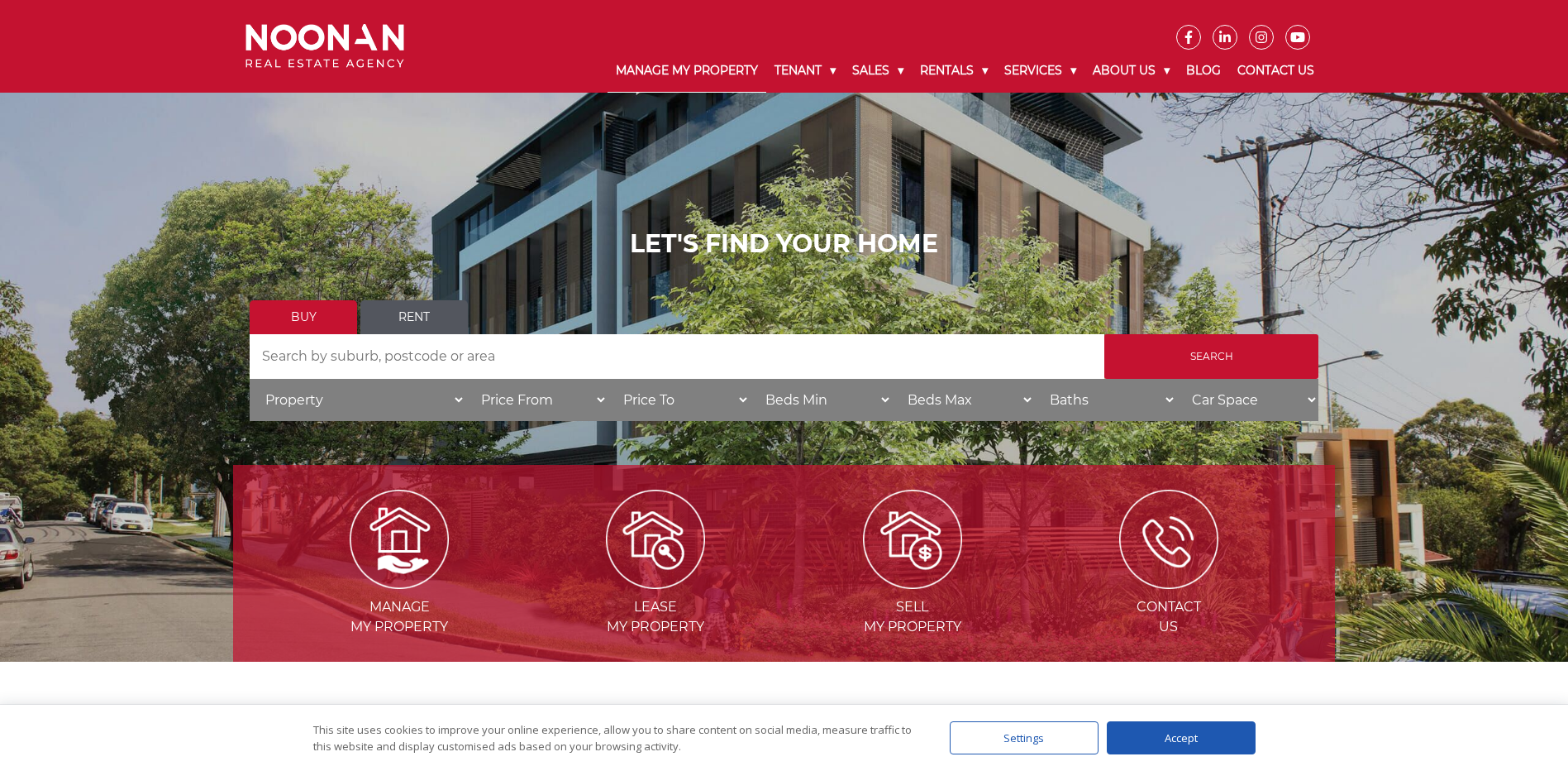
click at [670, 74] on link "Manage My Property" at bounding box center [687, 71] width 158 height 43
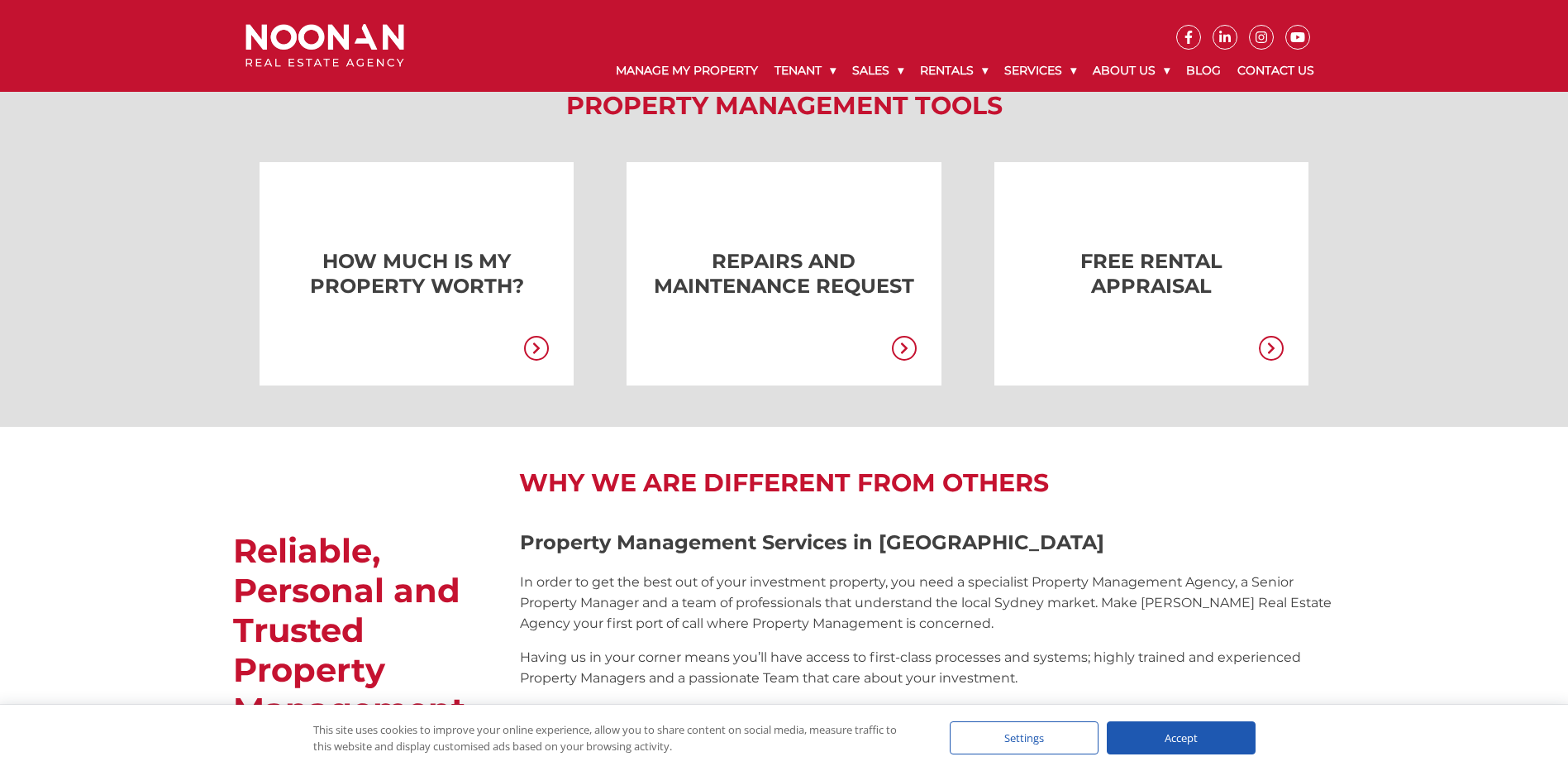
scroll to position [1431, 0]
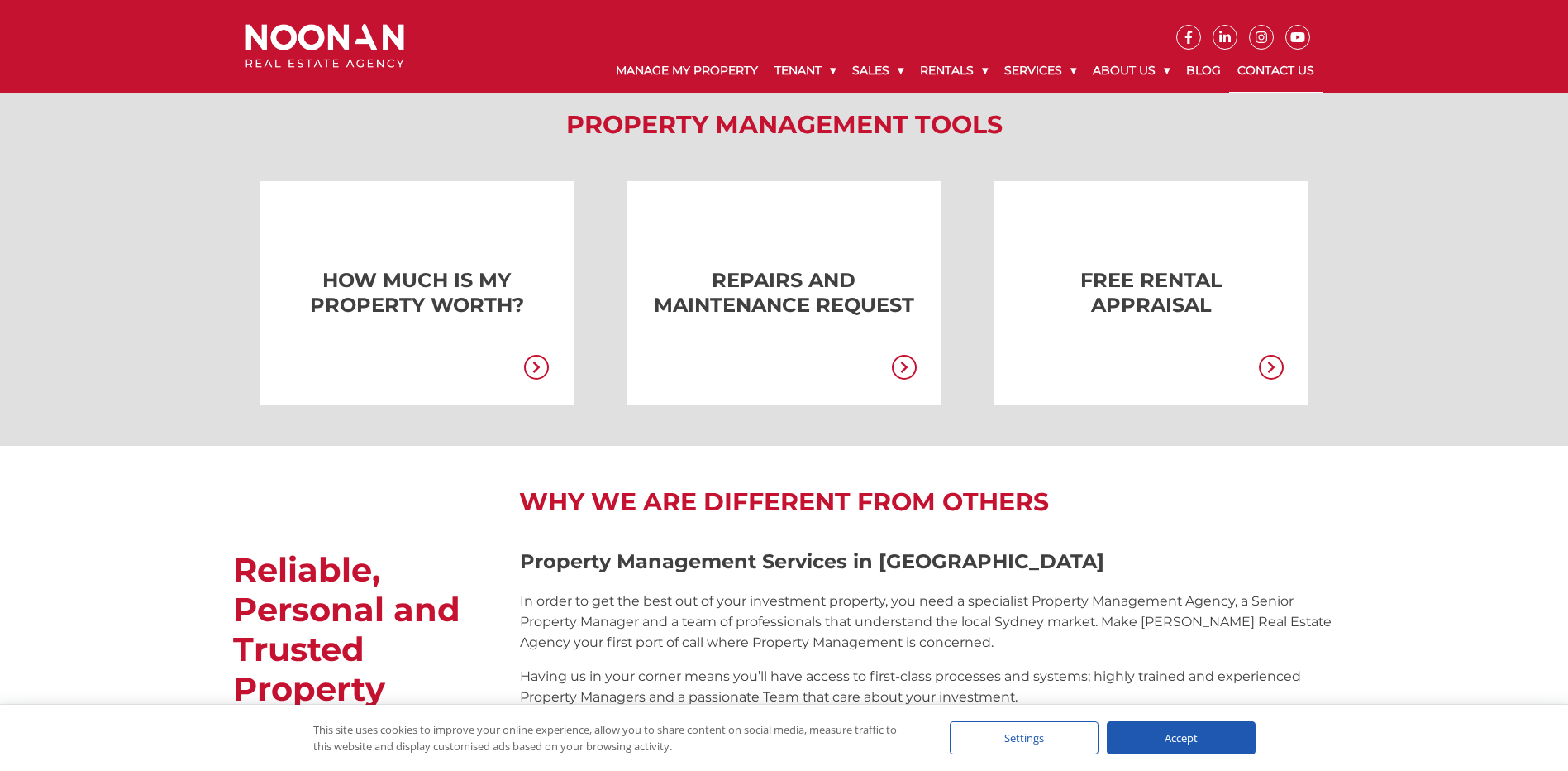
click at [1277, 64] on link "Contact Us" at bounding box center [1275, 71] width 93 height 43
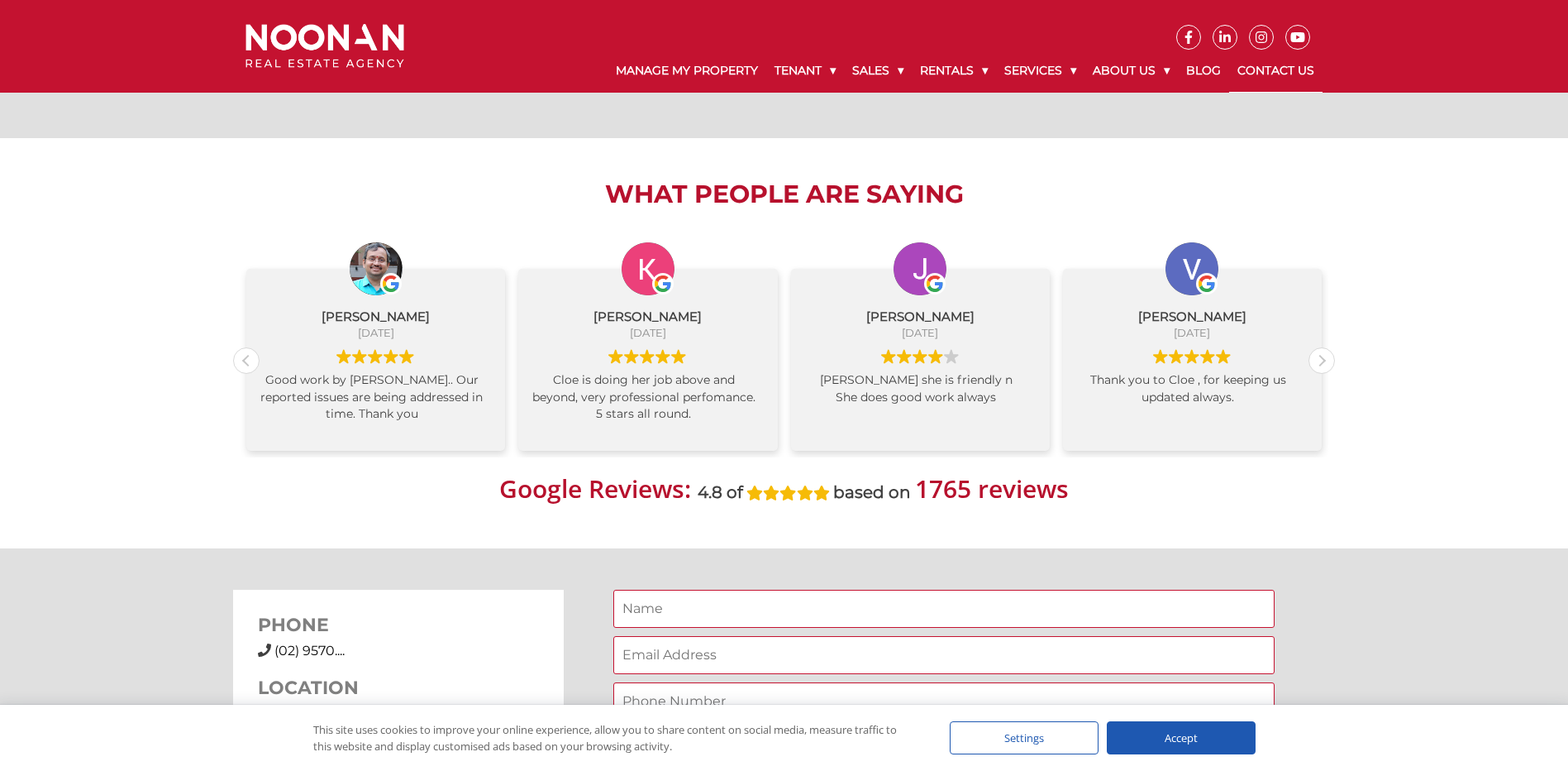
scroll to position [828, 0]
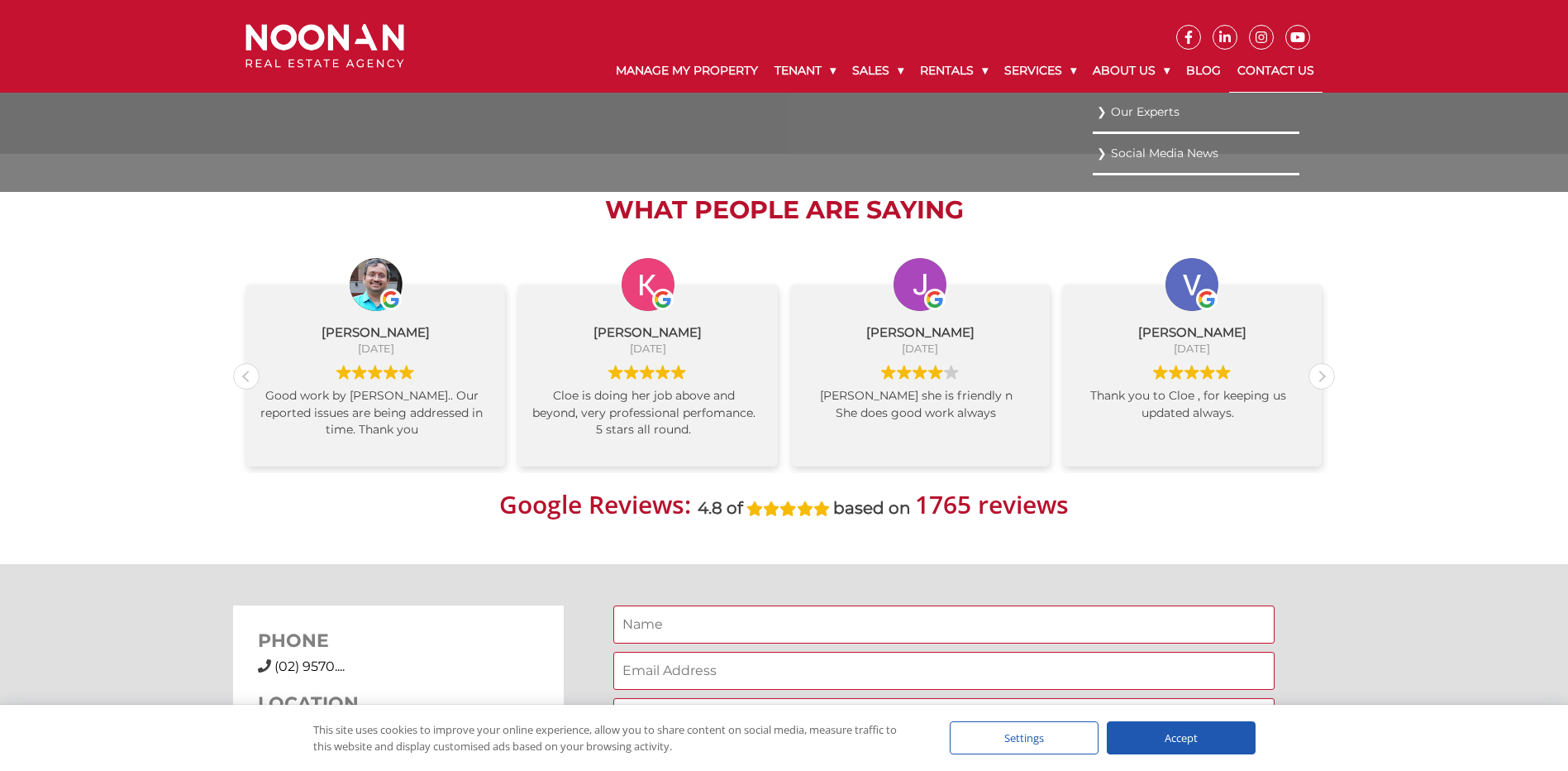
click at [1163, 111] on link "Our Experts" at bounding box center [1196, 112] width 199 height 23
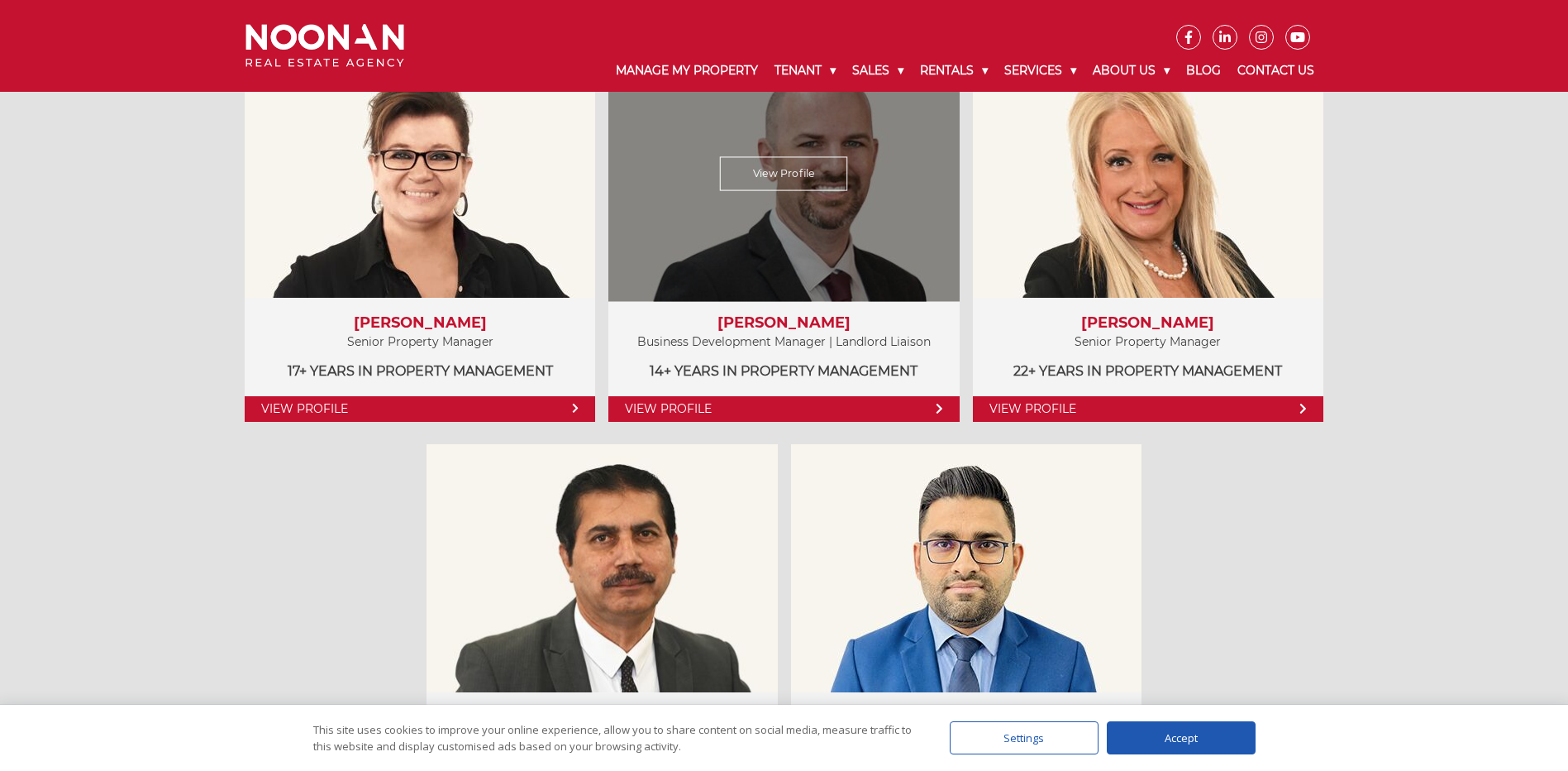
scroll to position [910, 0]
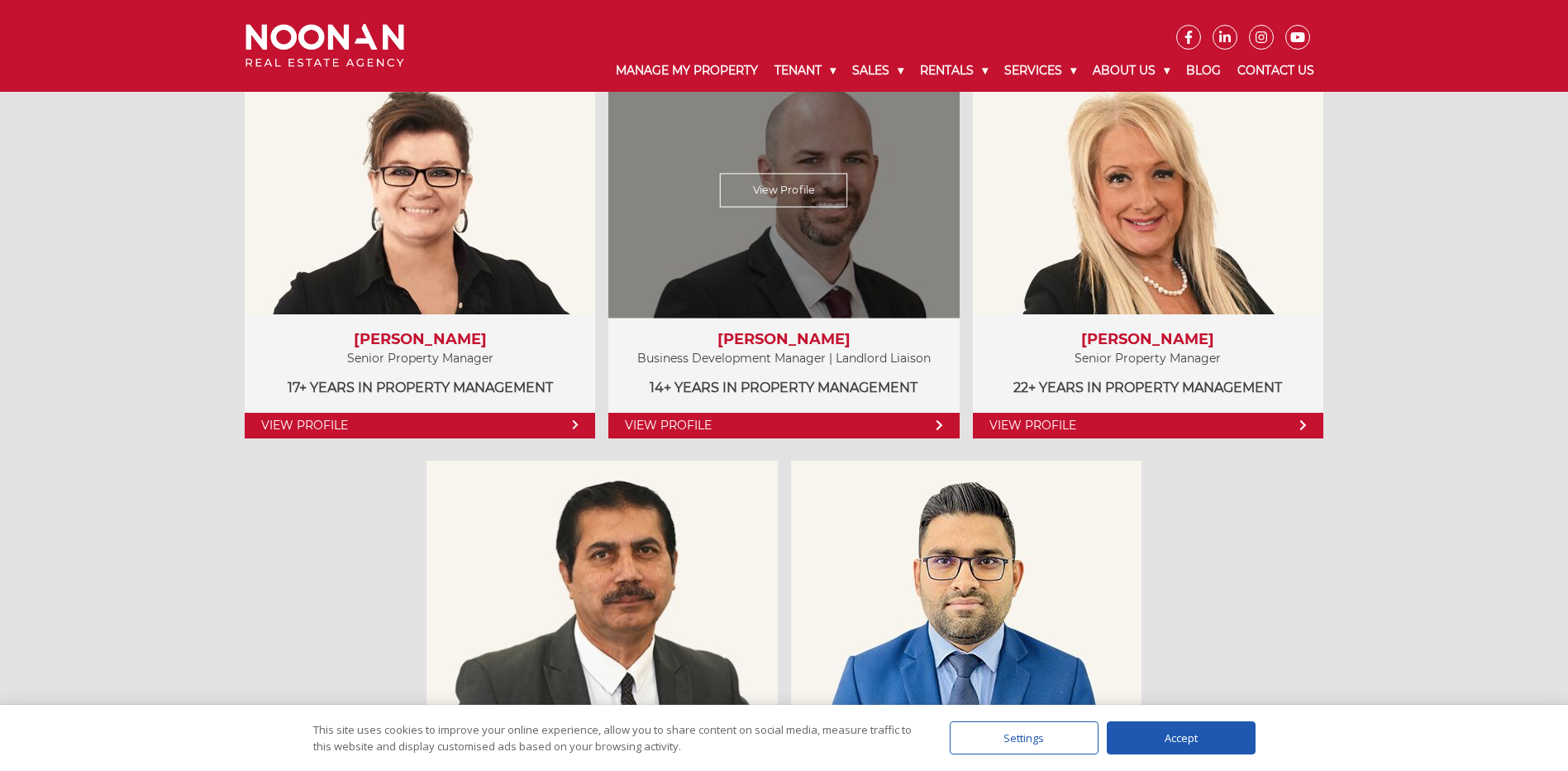
click at [860, 264] on div "View Profile" at bounding box center [784, 189] width 361 height 255
click at [797, 425] on link "View Profile" at bounding box center [784, 425] width 351 height 25
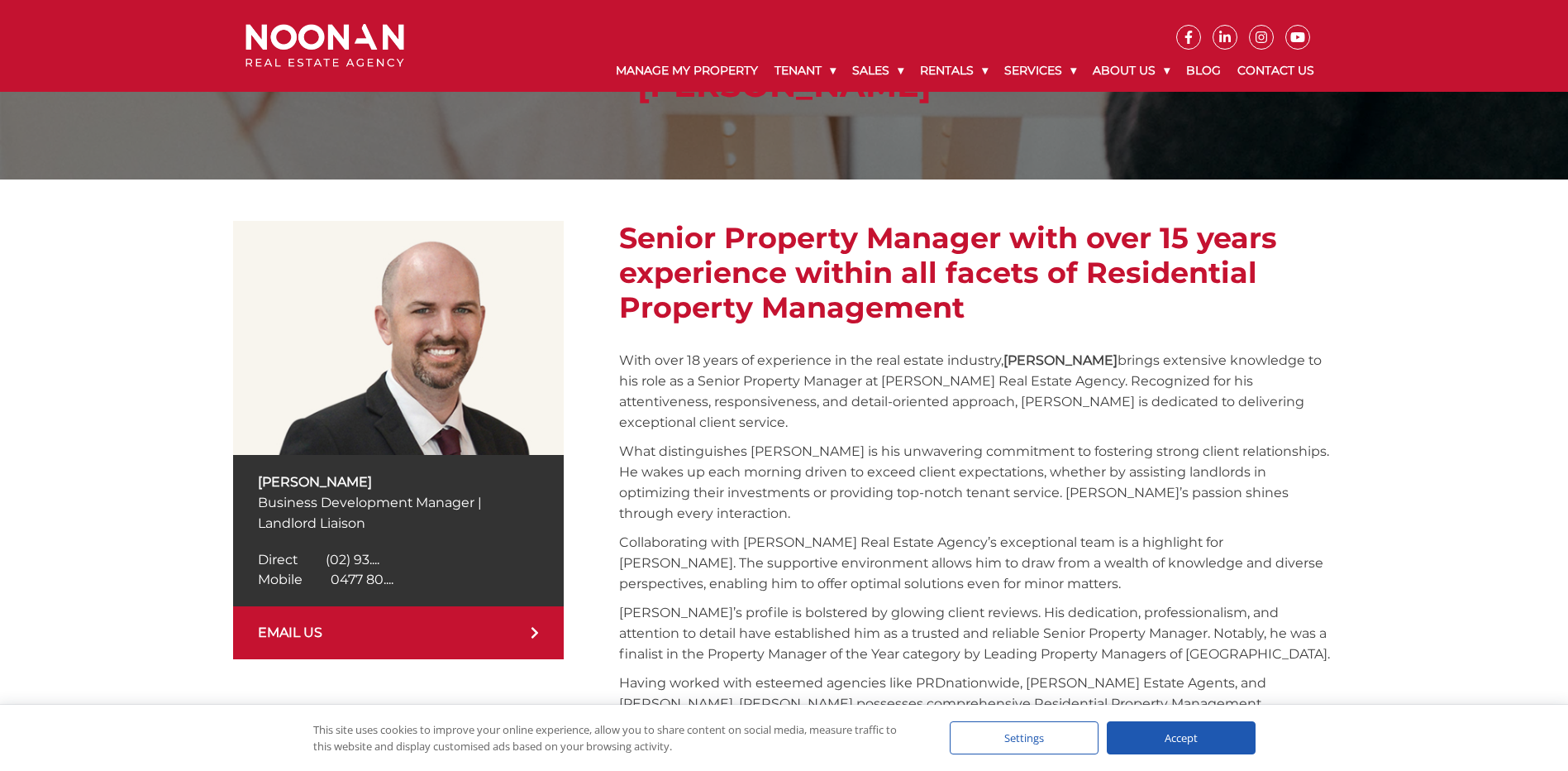
scroll to position [166, 0]
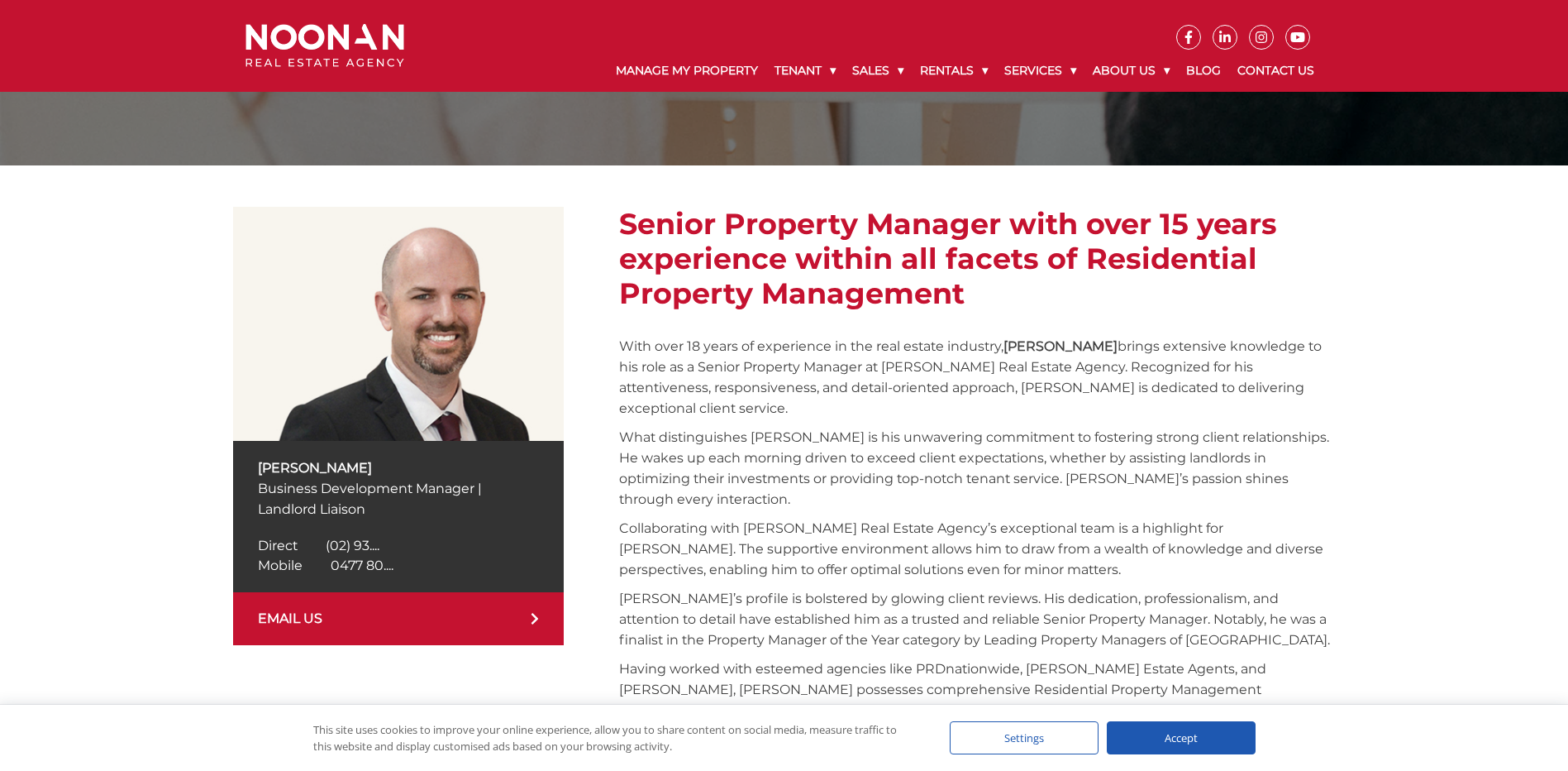
click at [519, 625] on link "EMAIL US" at bounding box center [399, 619] width 331 height 53
click at [350, 619] on link "EMAIL US" at bounding box center [399, 619] width 331 height 53
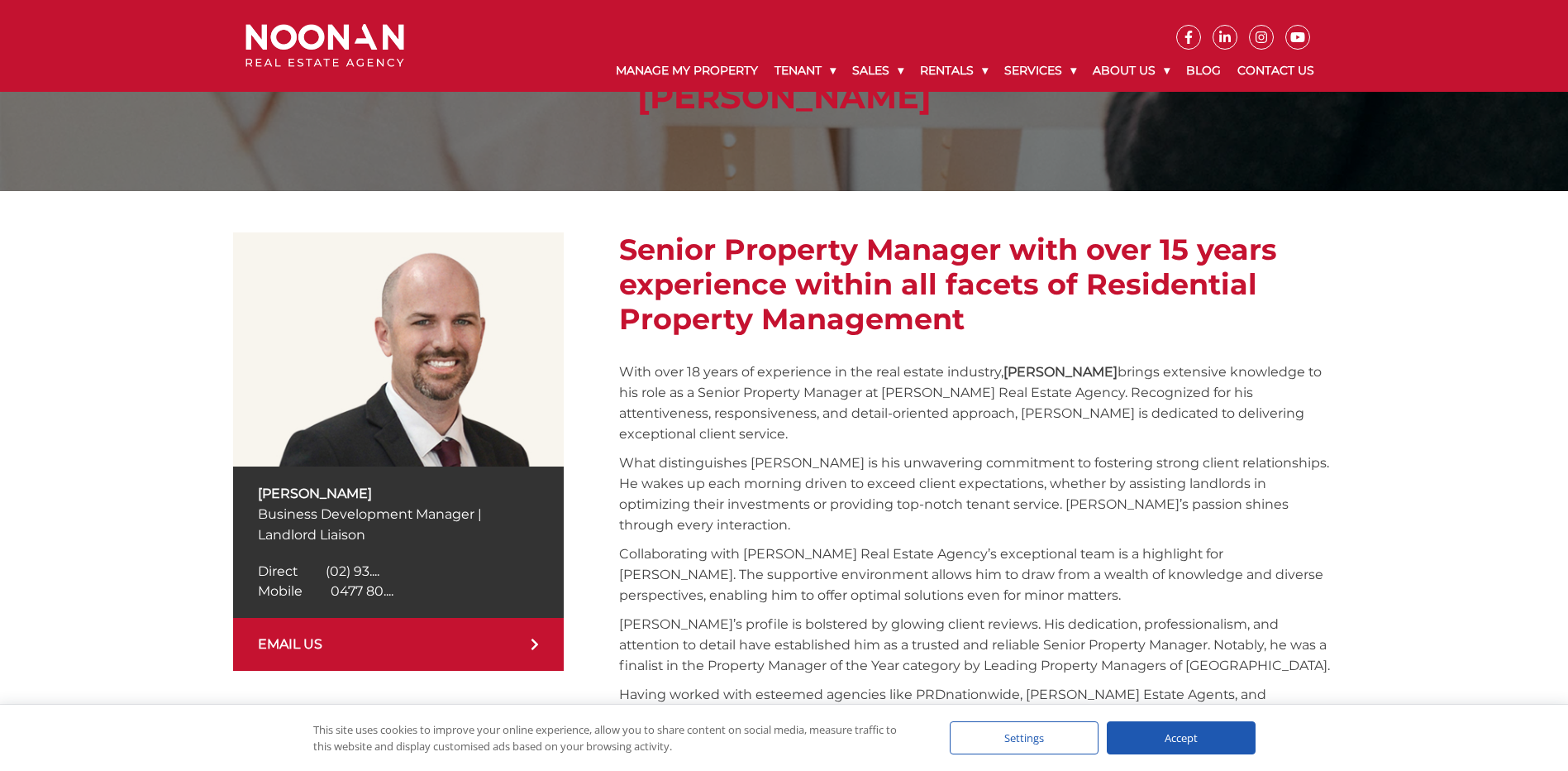
scroll to position [0, 0]
